Goal: Find specific page/section: Find specific page/section

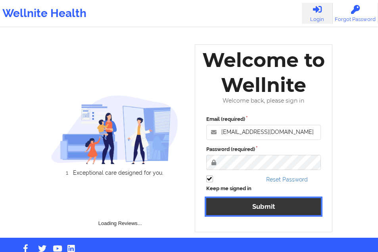
click at [250, 203] on button "Submit" at bounding box center [263, 206] width 115 height 17
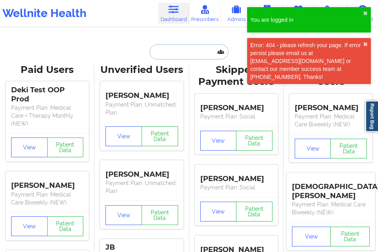
click at [188, 48] on input "text" at bounding box center [189, 51] width 79 height 15
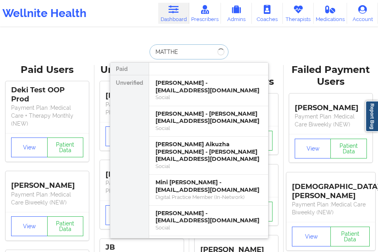
type input "[PERSON_NAME]"
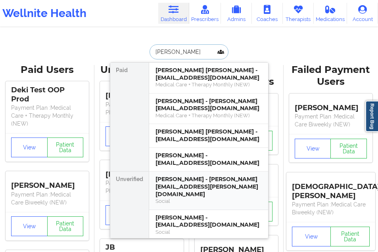
click at [171, 178] on div "[PERSON_NAME] - [PERSON_NAME][EMAIL_ADDRESS][PERSON_NAME][DOMAIN_NAME]" at bounding box center [209, 187] width 106 height 22
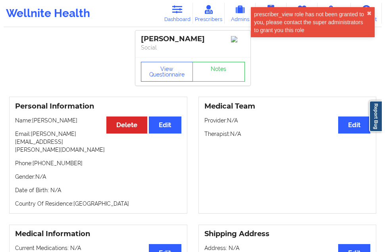
scroll to position [3, 0]
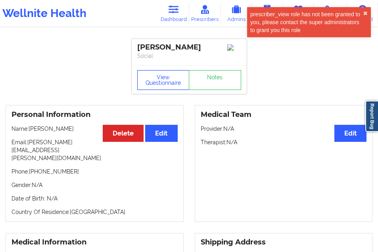
click at [169, 84] on button "View Questionnaire" at bounding box center [163, 80] width 52 height 20
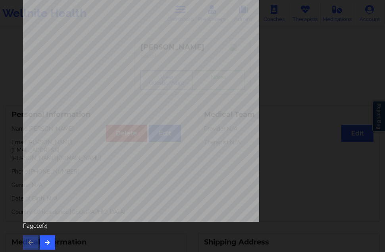
scroll to position [126, 0]
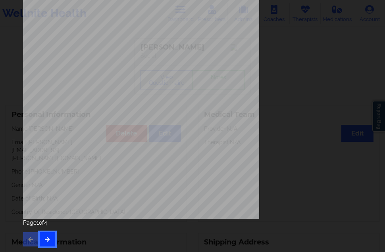
click at [49, 235] on button "button" at bounding box center [47, 239] width 15 height 14
click at [46, 242] on button "button" at bounding box center [47, 239] width 15 height 14
click at [48, 245] on button "button" at bounding box center [47, 239] width 15 height 14
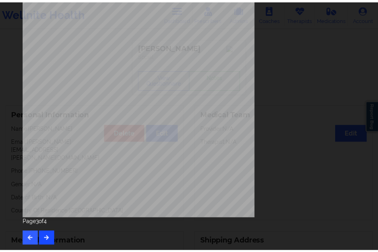
scroll to position [0, 0]
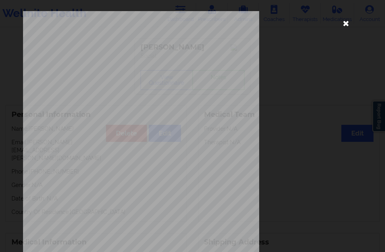
click at [344, 25] on icon at bounding box center [346, 23] width 13 height 13
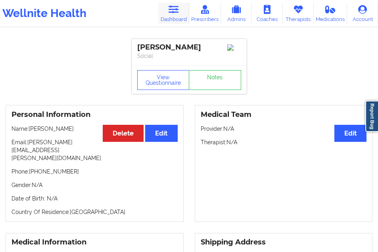
click at [183, 19] on link "Dashboard" at bounding box center [173, 13] width 31 height 21
